Goal: Task Accomplishment & Management: Manage account settings

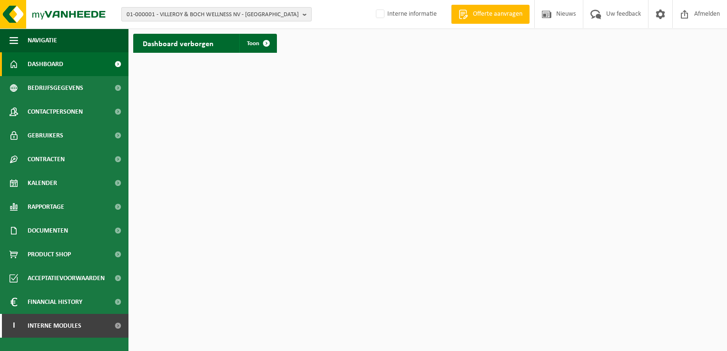
click at [168, 12] on span "01-000001 - VILLEROY & BOCH WELLNESS NV - ROESELARE" at bounding box center [213, 15] width 172 height 14
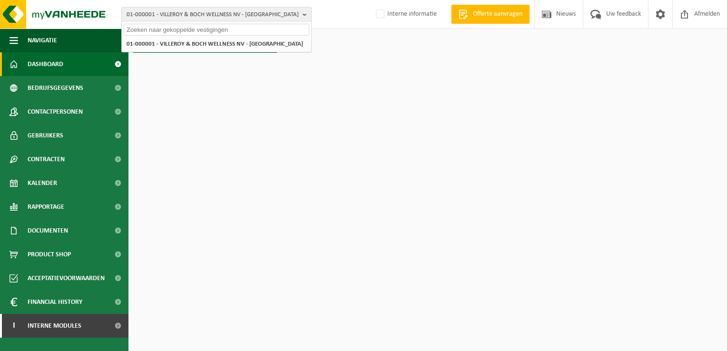
paste input "10-919757"
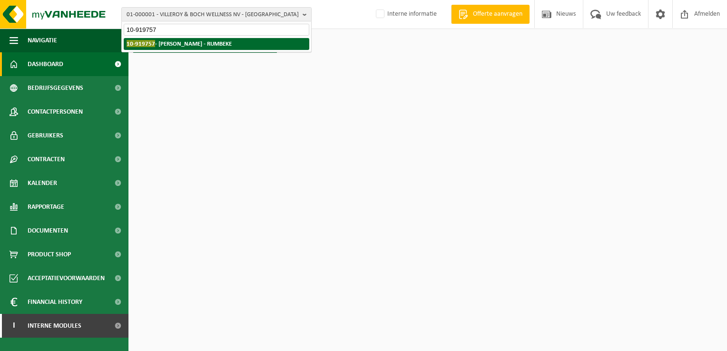
type input "10-919757"
click at [176, 43] on strong "10-919757 - BRECHT BREEMERSCH - RUMBEKE" at bounding box center [179, 43] width 105 height 7
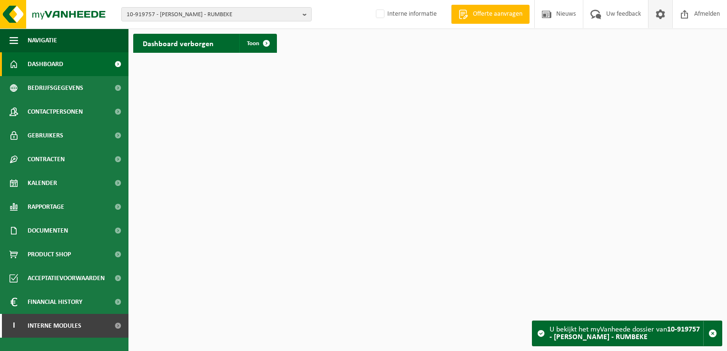
click at [660, 15] on span at bounding box center [660, 14] width 14 height 28
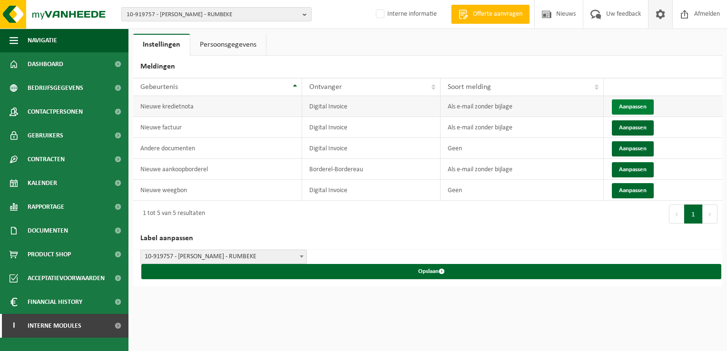
click at [626, 107] on button "Aanpassen" at bounding box center [633, 106] width 42 height 15
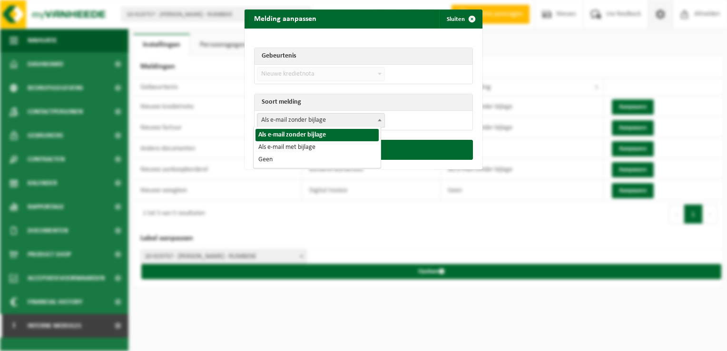
click at [278, 125] on span "Als e-mail zonder bijlage" at bounding box center [320, 120] width 127 height 13
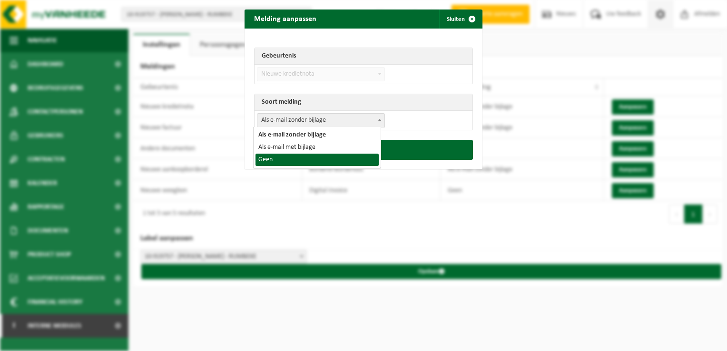
select select "1"
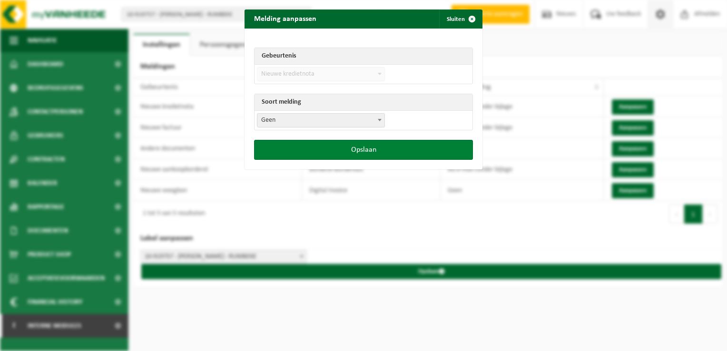
click at [310, 153] on button "Opslaan" at bounding box center [363, 150] width 219 height 20
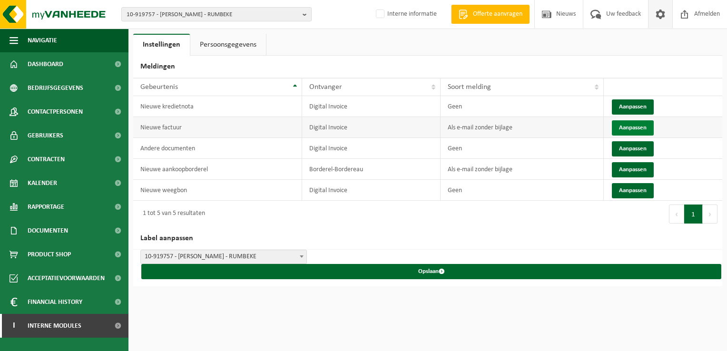
click at [627, 124] on button "Aanpassen" at bounding box center [633, 127] width 42 height 15
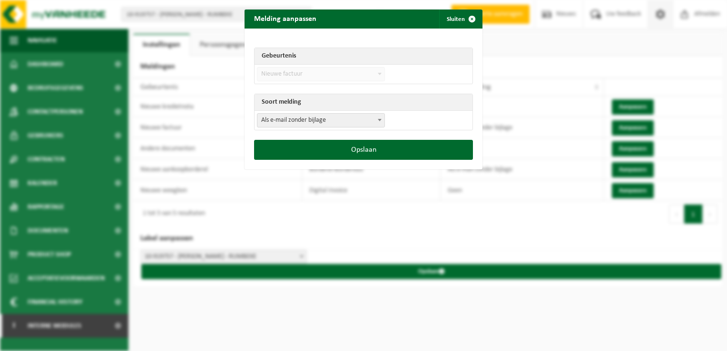
click at [291, 121] on span "Als e-mail zonder bijlage" at bounding box center [320, 120] width 127 height 13
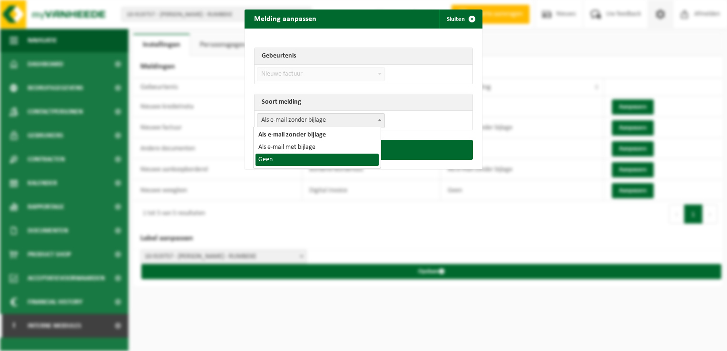
select select "1"
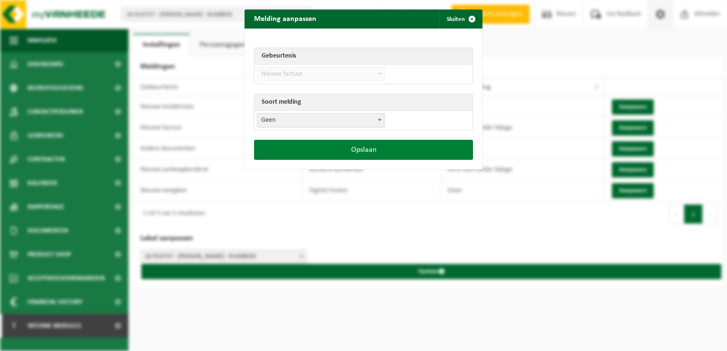
click at [338, 152] on button "Opslaan" at bounding box center [363, 150] width 219 height 20
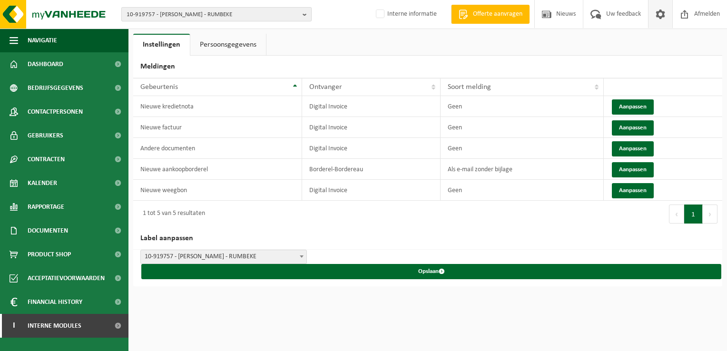
click at [142, 14] on span "10-919757 - BRECHT BREEMERSCH - RUMBEKE" at bounding box center [213, 15] width 172 height 14
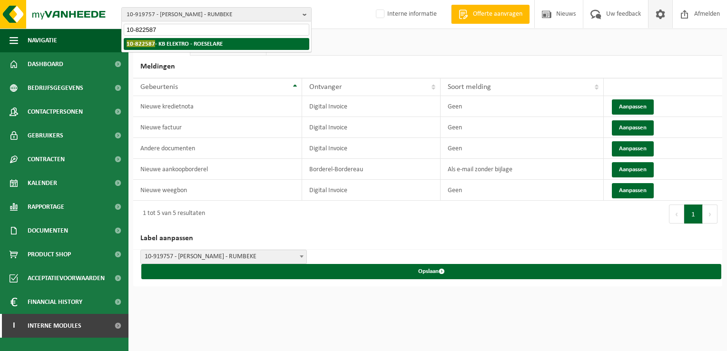
type input "10-822587"
click at [197, 45] on strong "10-822587 - KB ELEKTRO - ROESELARE" at bounding box center [175, 43] width 96 height 7
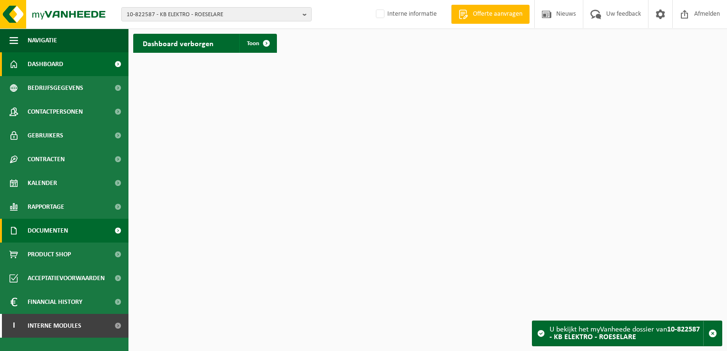
click at [49, 231] on span "Documenten" at bounding box center [48, 231] width 40 height 24
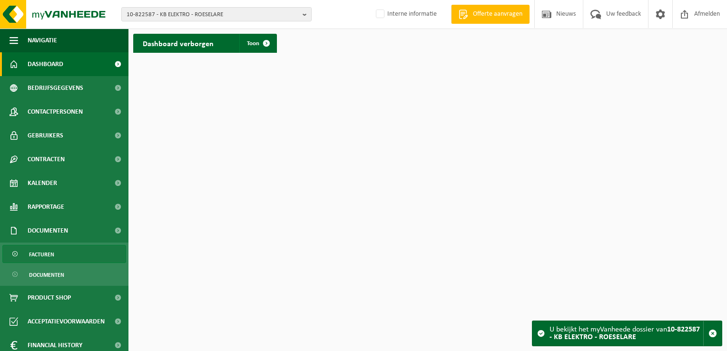
click at [64, 255] on link "Facturen" at bounding box center [64, 254] width 124 height 18
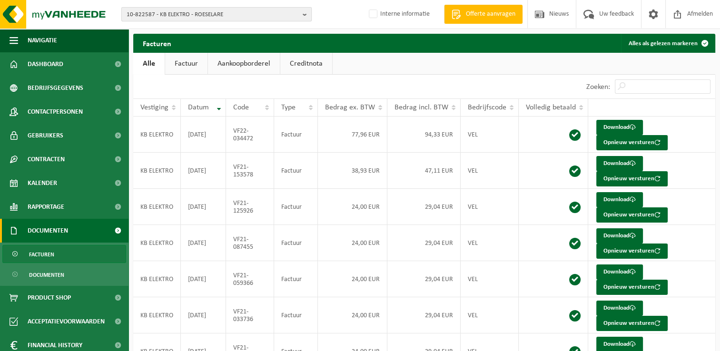
click at [189, 12] on span "10-822587 - KB ELEKTRO - ROESELARE" at bounding box center [213, 15] width 172 height 14
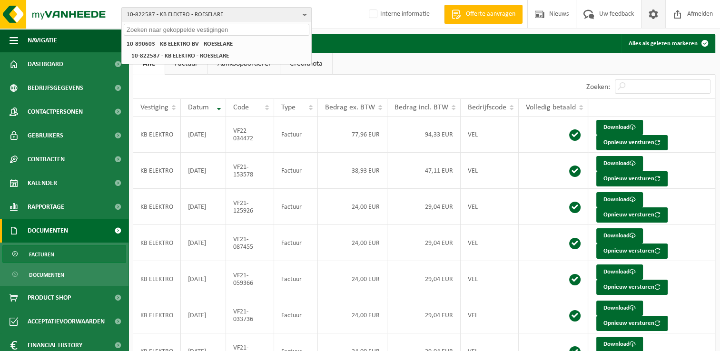
click at [652, 10] on span at bounding box center [653, 14] width 14 height 28
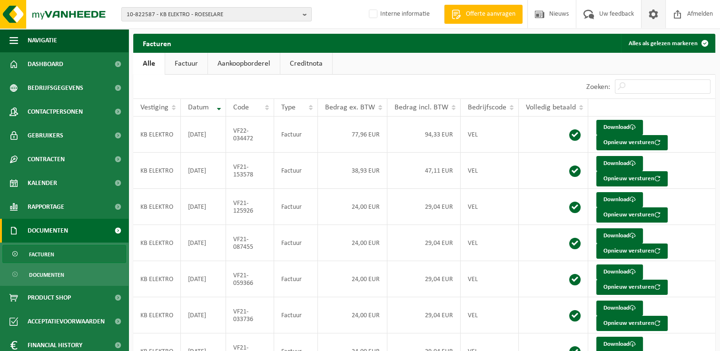
click at [652, 14] on span at bounding box center [653, 14] width 14 height 28
click at [185, 12] on span "10-822587 - KB ELEKTRO - ROESELARE" at bounding box center [213, 15] width 172 height 14
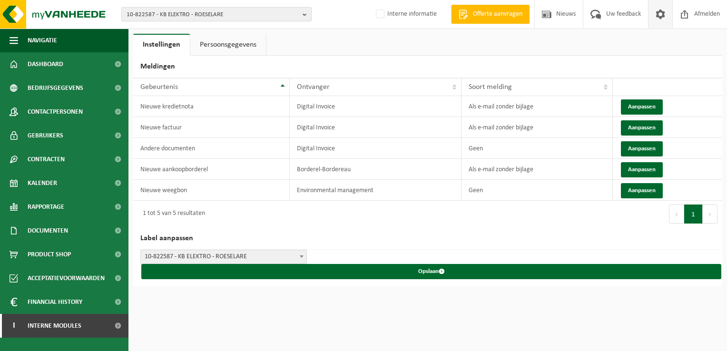
click at [160, 14] on span "10-822587 - KB ELEKTRO - ROESELARE" at bounding box center [213, 15] width 172 height 14
paste input "10-822587"
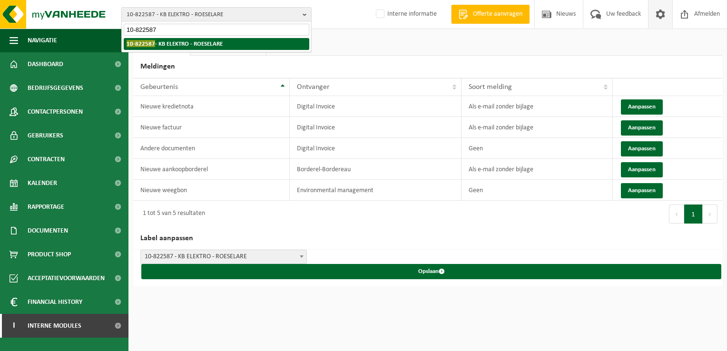
type input "10-822587"
click at [169, 45] on strong "10-822587 - KB ELEKTRO - ROESELARE" at bounding box center [175, 43] width 96 height 7
click at [165, 45] on strong "10-822587 - KB ELEKTRO - ROESELARE" at bounding box center [175, 43] width 96 height 7
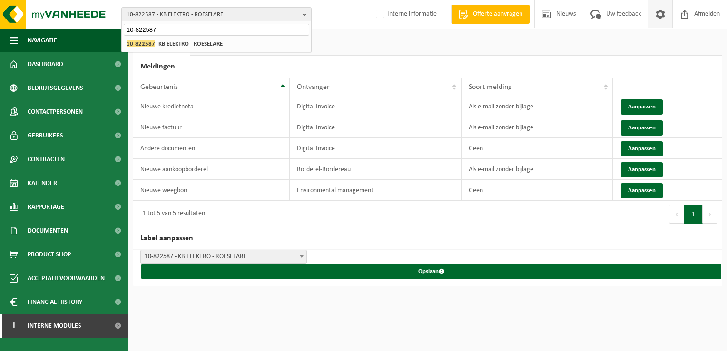
click at [660, 12] on span at bounding box center [660, 14] width 14 height 28
click at [642, 106] on button "Aanpassen" at bounding box center [642, 106] width 42 height 15
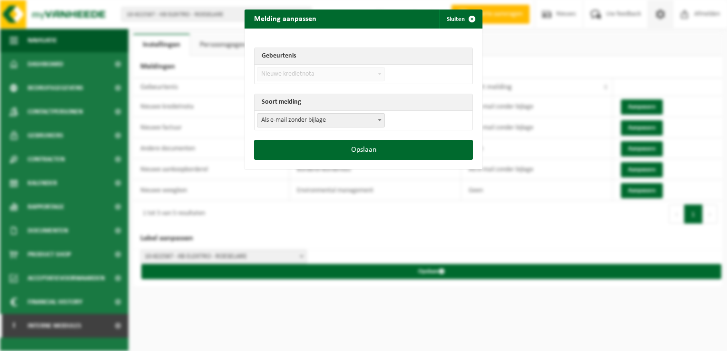
click at [319, 118] on span "Als e-mail zonder bijlage" at bounding box center [320, 120] width 127 height 13
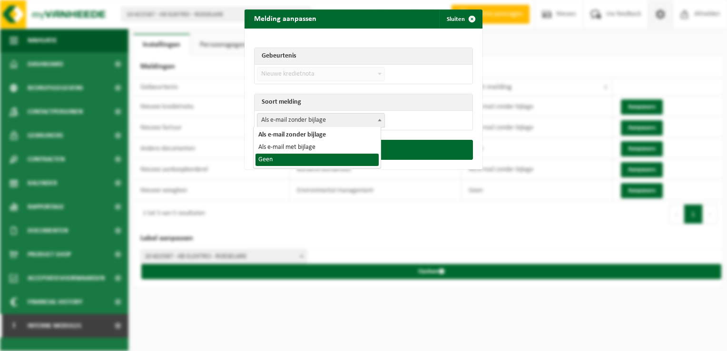
select select "1"
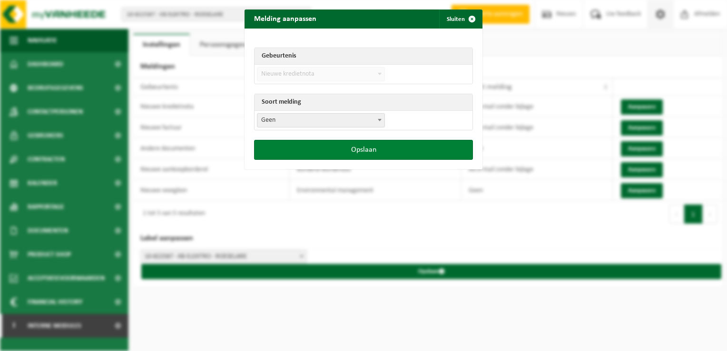
click at [314, 150] on button "Opslaan" at bounding box center [363, 150] width 219 height 20
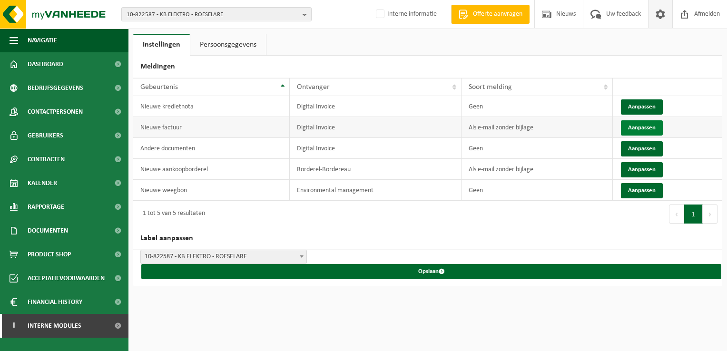
click at [630, 124] on button "Aanpassen" at bounding box center [642, 127] width 42 height 15
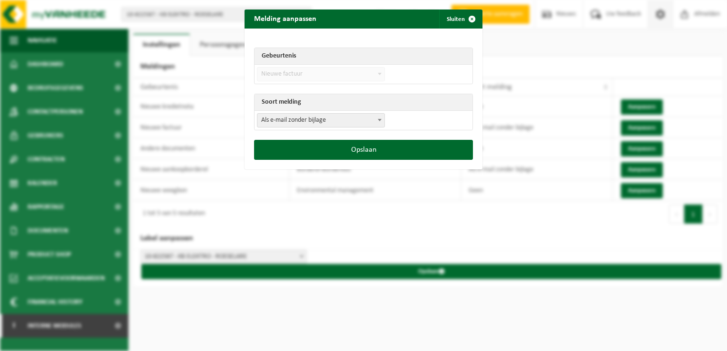
click at [265, 121] on span "Als e-mail zonder bijlage" at bounding box center [320, 120] width 127 height 13
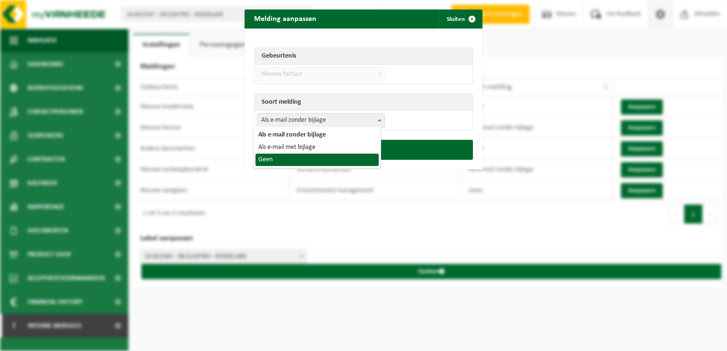
drag, startPoint x: 283, startPoint y: 147, endPoint x: 300, endPoint y: 164, distance: 23.9
select select "1"
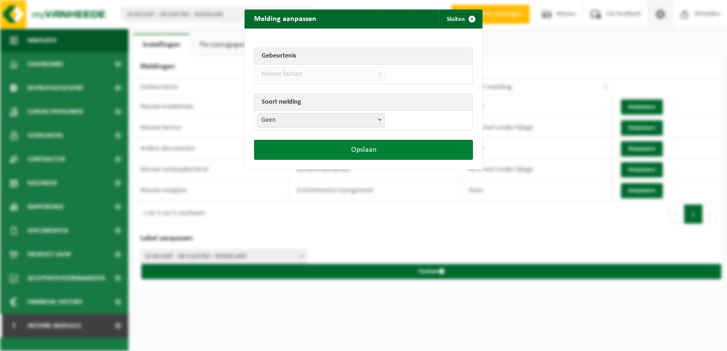
click at [340, 153] on button "Opslaan" at bounding box center [363, 150] width 219 height 20
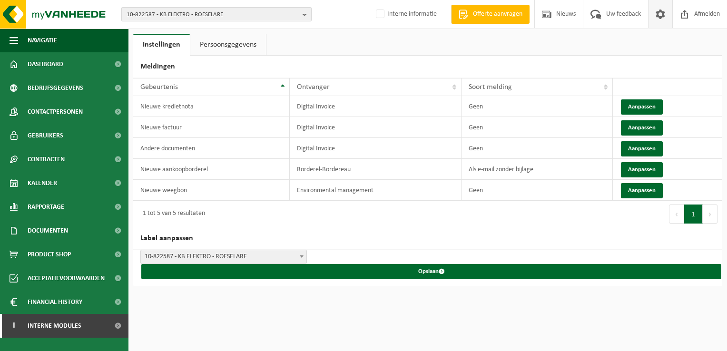
click at [196, 14] on span "10-822587 - KB ELEKTRO - ROESELARE" at bounding box center [213, 15] width 172 height 14
paste input "10-890603"
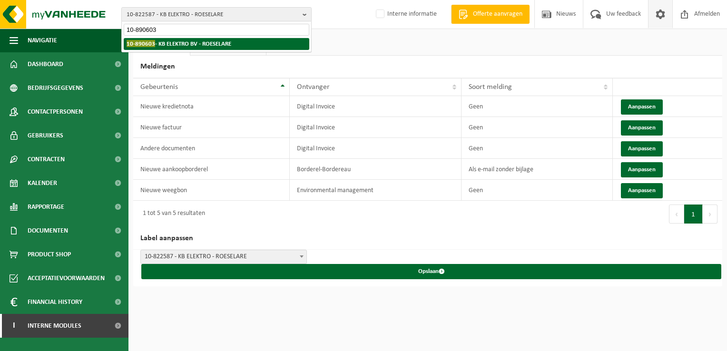
type input "10-890603"
click at [173, 45] on strong "10-890603 - KB ELEKTRO BV - ROESELARE" at bounding box center [179, 43] width 105 height 7
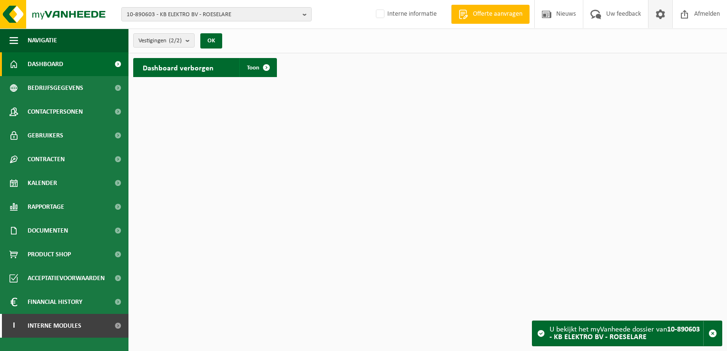
click at [660, 20] on span at bounding box center [660, 14] width 14 height 28
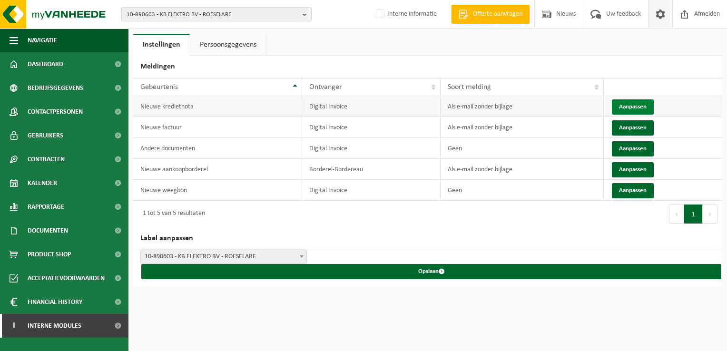
click at [625, 106] on button "Aanpassen" at bounding box center [633, 106] width 42 height 15
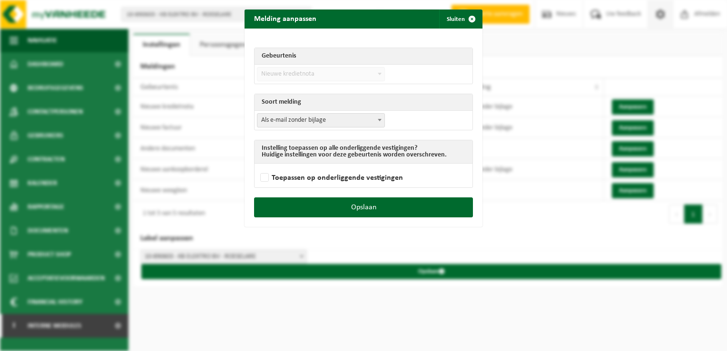
click at [288, 128] on td "Als e-mail zonder bijlage Als e-mail met bijlage Geen Als e-mail zonder bijlage" at bounding box center [364, 120] width 218 height 19
click at [277, 121] on span "Als e-mail zonder bijlage" at bounding box center [320, 120] width 127 height 13
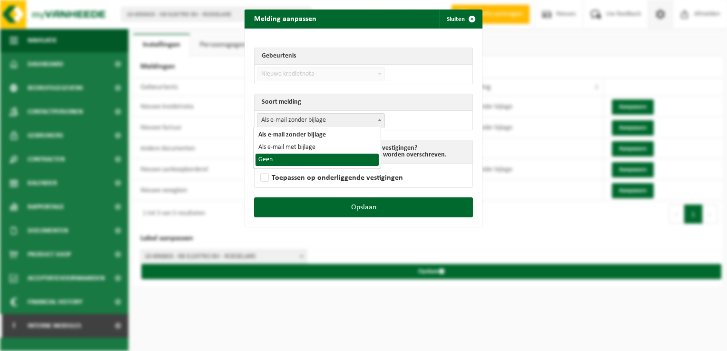
select select "1"
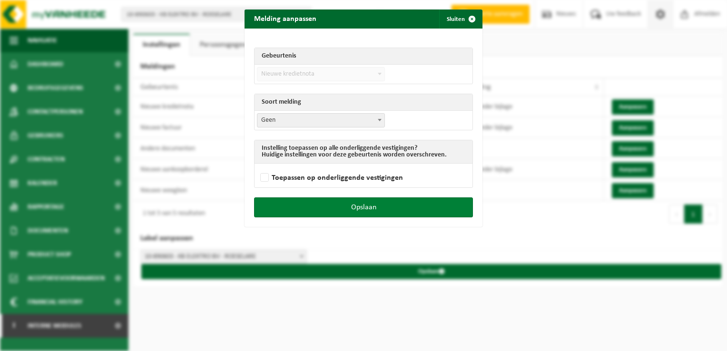
click at [353, 207] on button "Opslaan" at bounding box center [363, 208] width 219 height 20
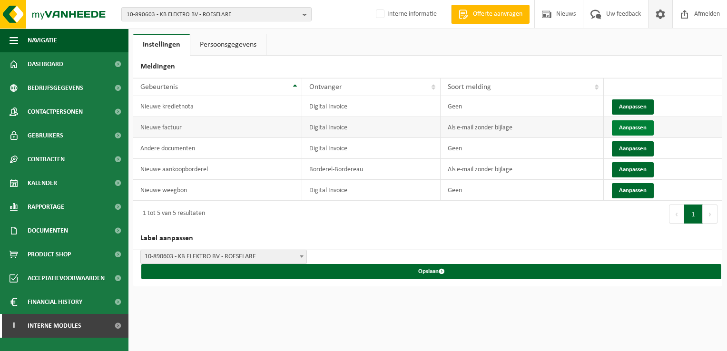
click at [625, 131] on button "Aanpassen" at bounding box center [633, 127] width 42 height 15
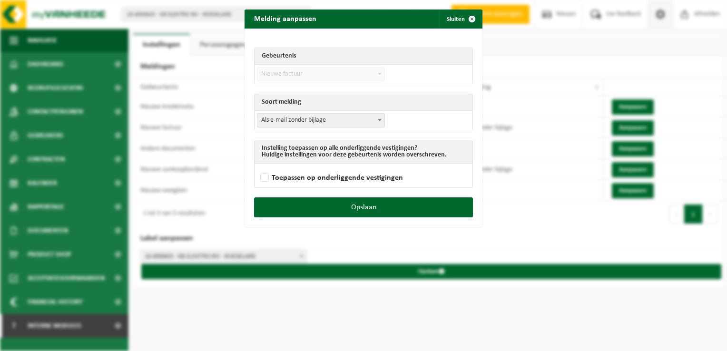
click at [323, 121] on span "Als e-mail zonder bijlage" at bounding box center [320, 120] width 127 height 13
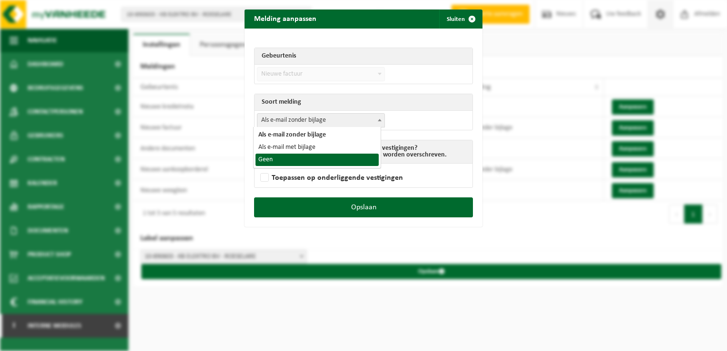
select select "1"
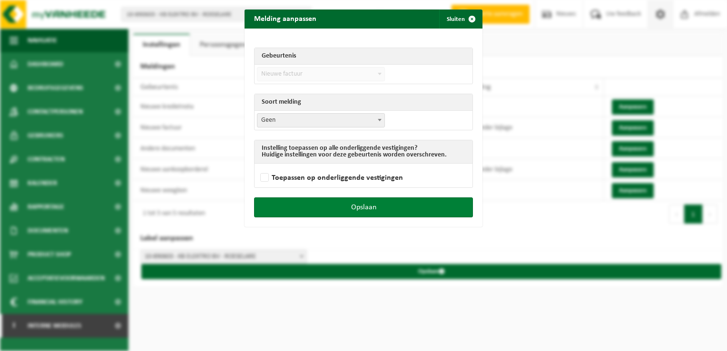
click at [361, 209] on button "Opslaan" at bounding box center [363, 208] width 219 height 20
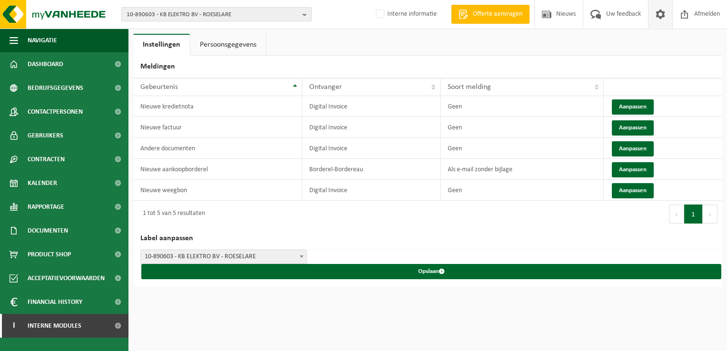
click at [145, 14] on span "10-890603 - KB ELEKTRO BV - ROESELARE" at bounding box center [213, 15] width 172 height 14
paste input "10-992606"
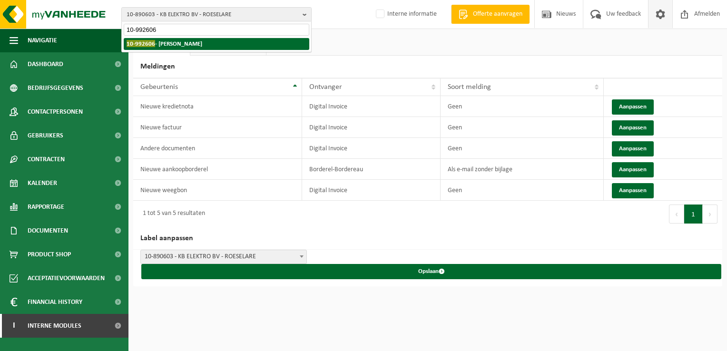
type input "10-992606"
click at [178, 43] on strong "10-992606 - CZESNALOWICZ MONIQUE - HOEILAART" at bounding box center [165, 43] width 76 height 7
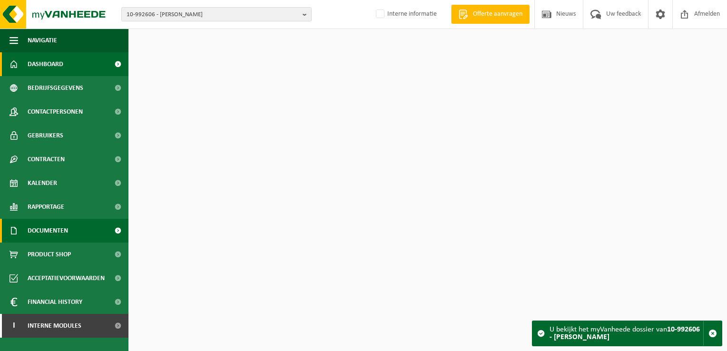
click at [66, 232] on span "Documenten" at bounding box center [48, 231] width 40 height 24
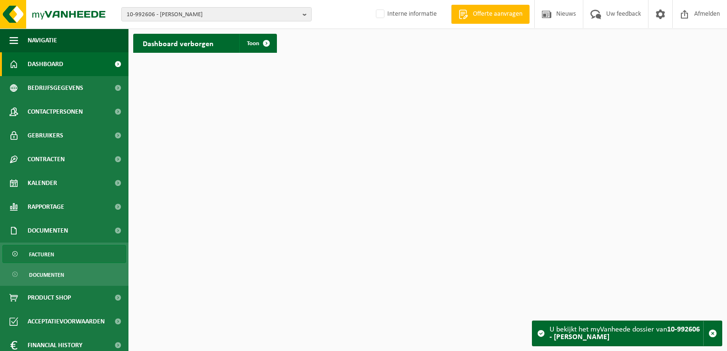
click at [64, 247] on link "Facturen" at bounding box center [64, 254] width 124 height 18
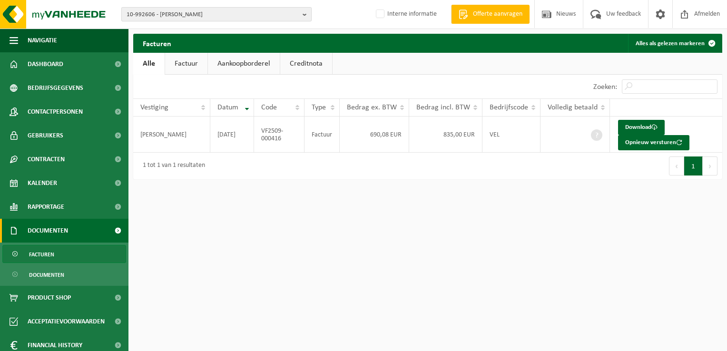
click at [228, 20] on span "10-992606 - [PERSON_NAME]" at bounding box center [213, 15] width 172 height 14
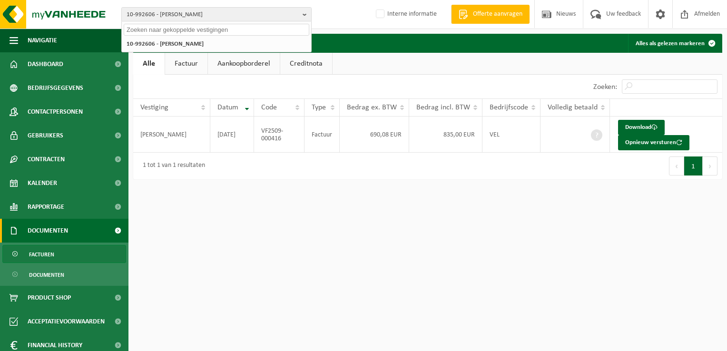
paste input "01-074177"
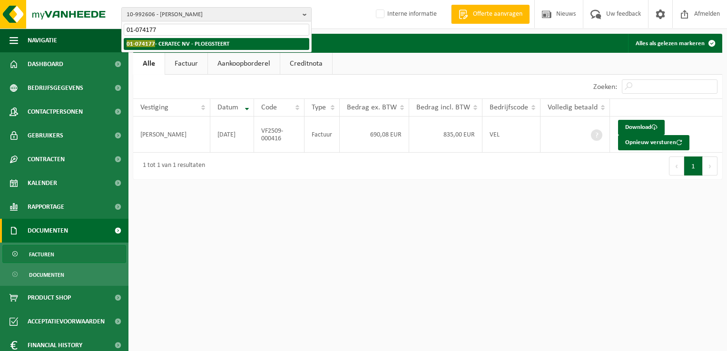
type input "01-074177"
click at [177, 45] on strong "01-074177 - CERATEC NV - PLOEGSTEERT" at bounding box center [178, 43] width 103 height 7
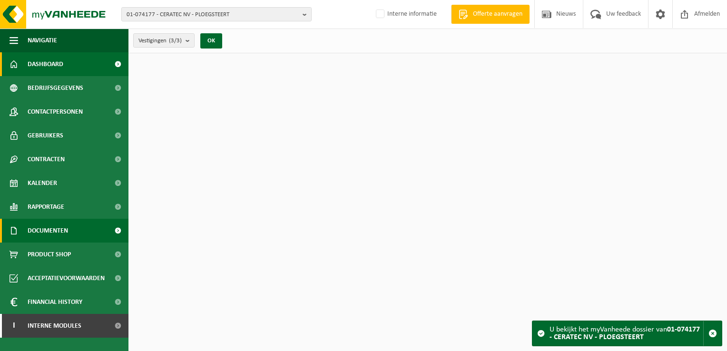
click at [58, 228] on span "Documenten" at bounding box center [48, 231] width 40 height 24
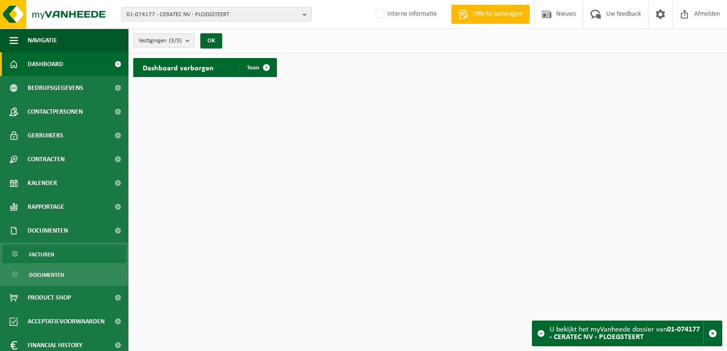
click at [64, 256] on link "Facturen" at bounding box center [64, 254] width 124 height 18
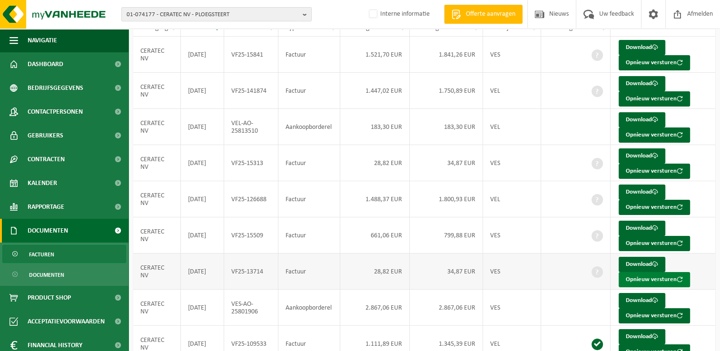
scroll to position [184, 0]
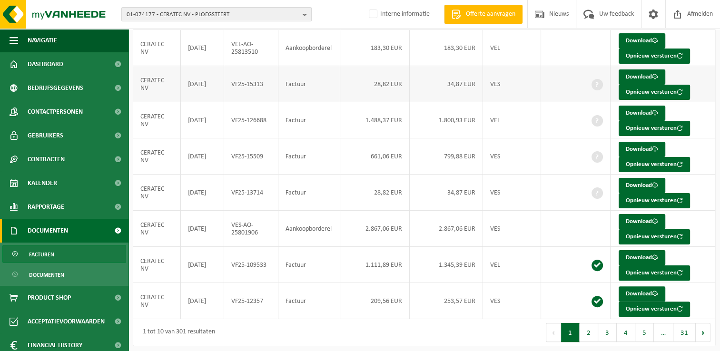
drag, startPoint x: 633, startPoint y: 95, endPoint x: 619, endPoint y: 99, distance: 15.5
click at [584, 328] on button "2" at bounding box center [589, 332] width 19 height 19
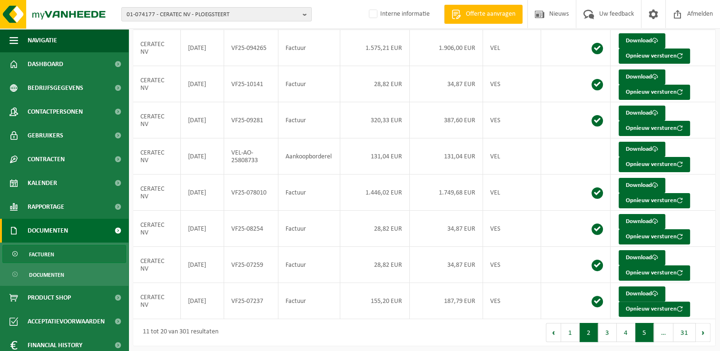
click at [645, 332] on button "5" at bounding box center [644, 332] width 19 height 19
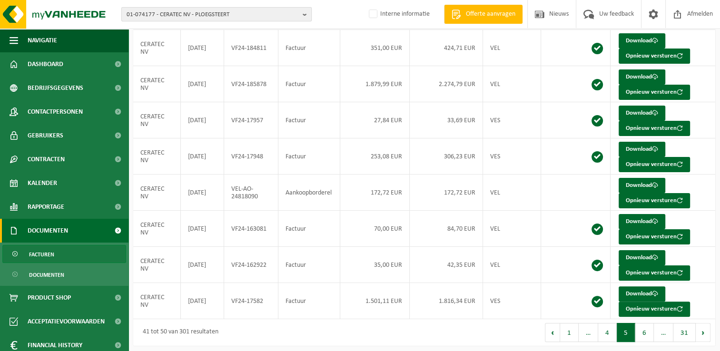
click at [259, 11] on span "01-074177 - CERATEC NV - PLOEGSTEERT" at bounding box center [213, 15] width 172 height 14
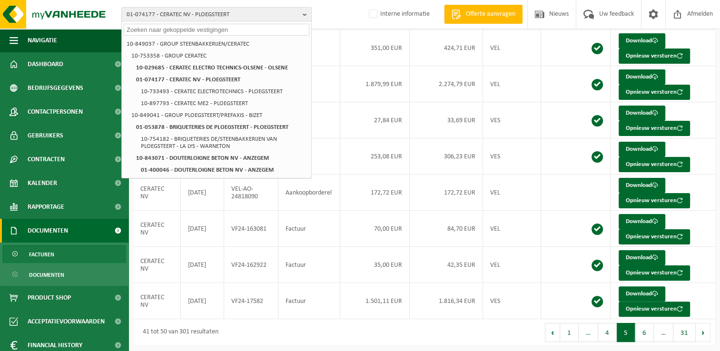
paste input "10-972020"
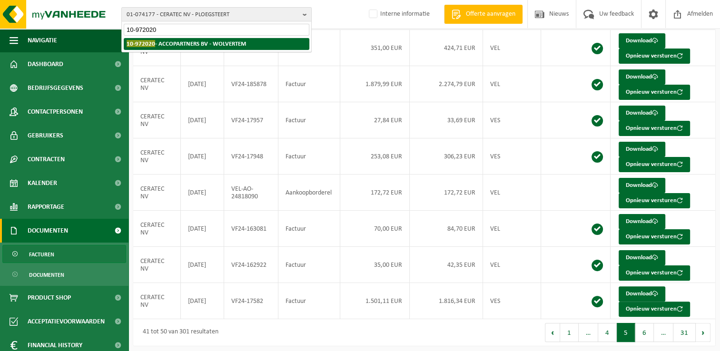
type input "10-972020"
click at [183, 45] on strong "10-972020 - ACCOPARTNERS BV - WOLVERTEM" at bounding box center [186, 43] width 119 height 7
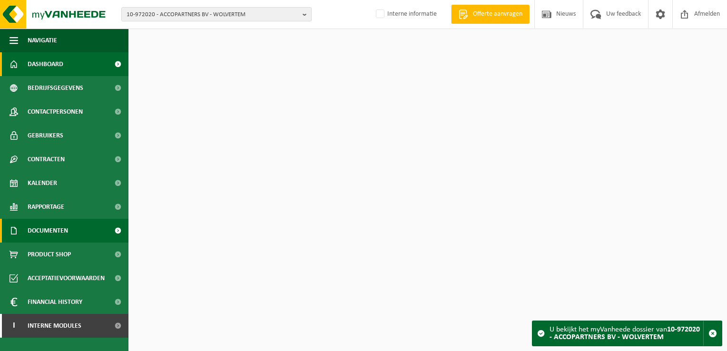
drag, startPoint x: 66, startPoint y: 230, endPoint x: 65, endPoint y: 239, distance: 8.6
click at [66, 230] on span "Documenten" at bounding box center [48, 231] width 40 height 24
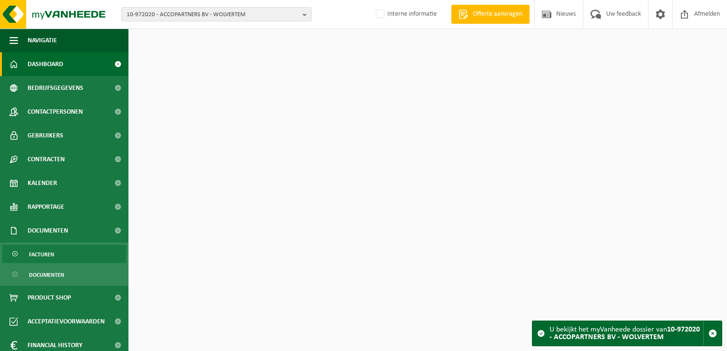
click at [67, 246] on link "Facturen" at bounding box center [64, 254] width 124 height 18
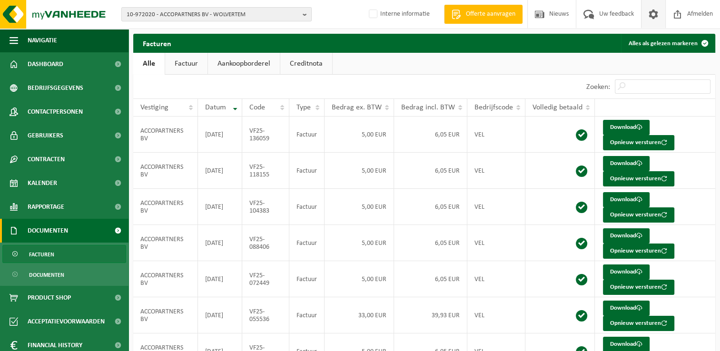
click at [653, 10] on span at bounding box center [653, 14] width 14 height 28
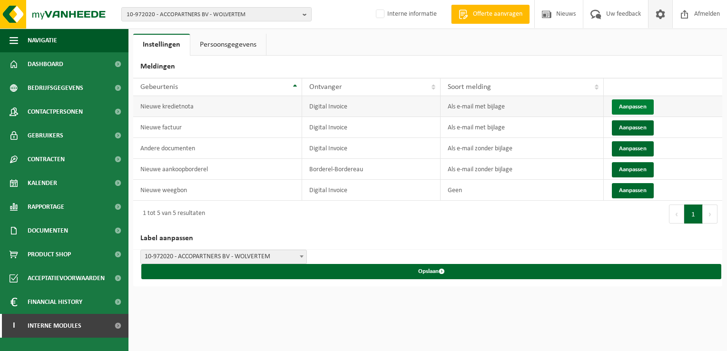
click at [633, 104] on button "Aanpassen" at bounding box center [633, 106] width 42 height 15
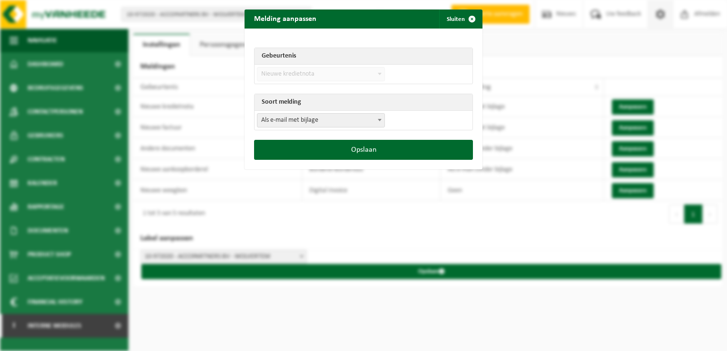
click at [307, 119] on span "Als e-mail met bijlage" at bounding box center [320, 120] width 127 height 13
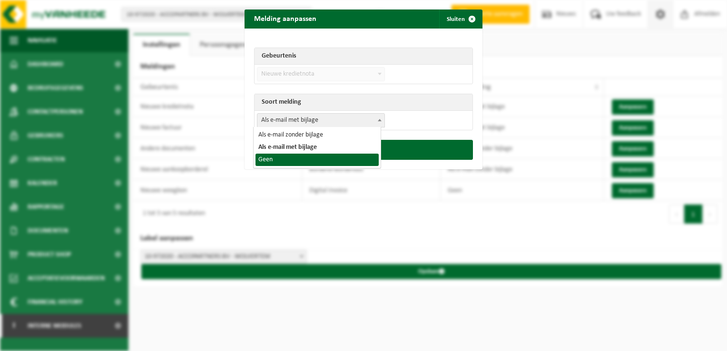
select select "1"
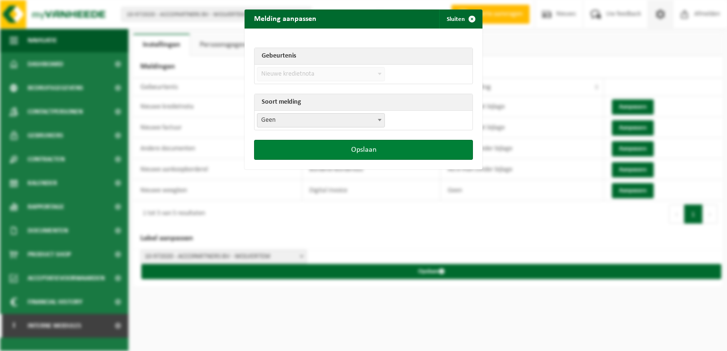
click at [334, 149] on button "Opslaan" at bounding box center [363, 150] width 219 height 20
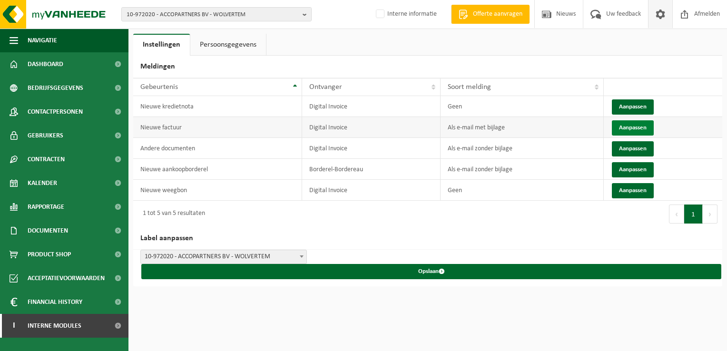
click at [629, 126] on button "Aanpassen" at bounding box center [633, 127] width 42 height 15
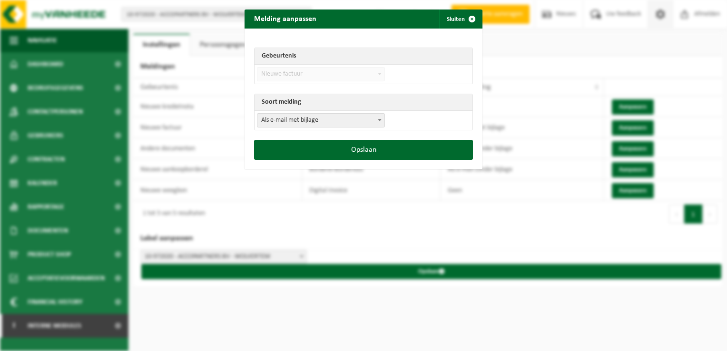
click at [316, 124] on span "Als e-mail met bijlage" at bounding box center [320, 120] width 127 height 13
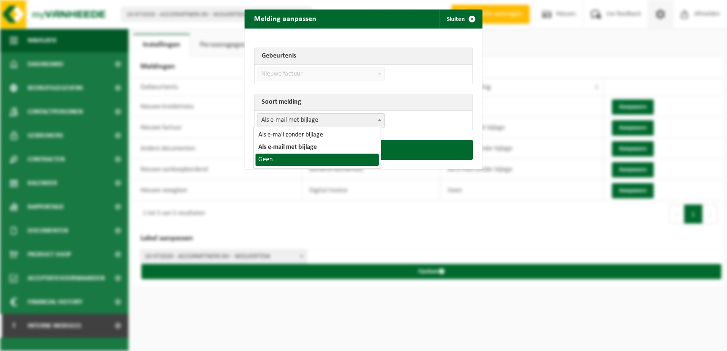
select select "1"
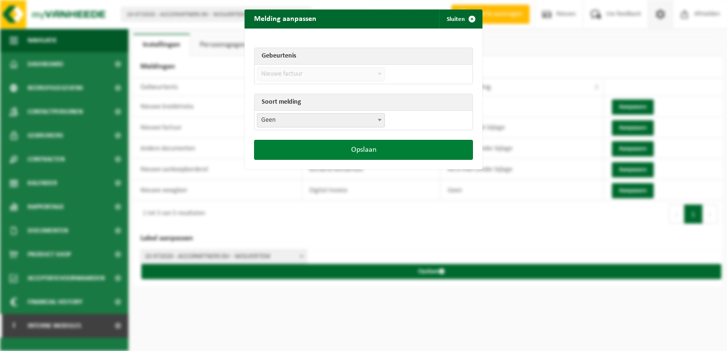
click at [343, 151] on button "Opslaan" at bounding box center [363, 150] width 219 height 20
